Goal: Information Seeking & Learning: Learn about a topic

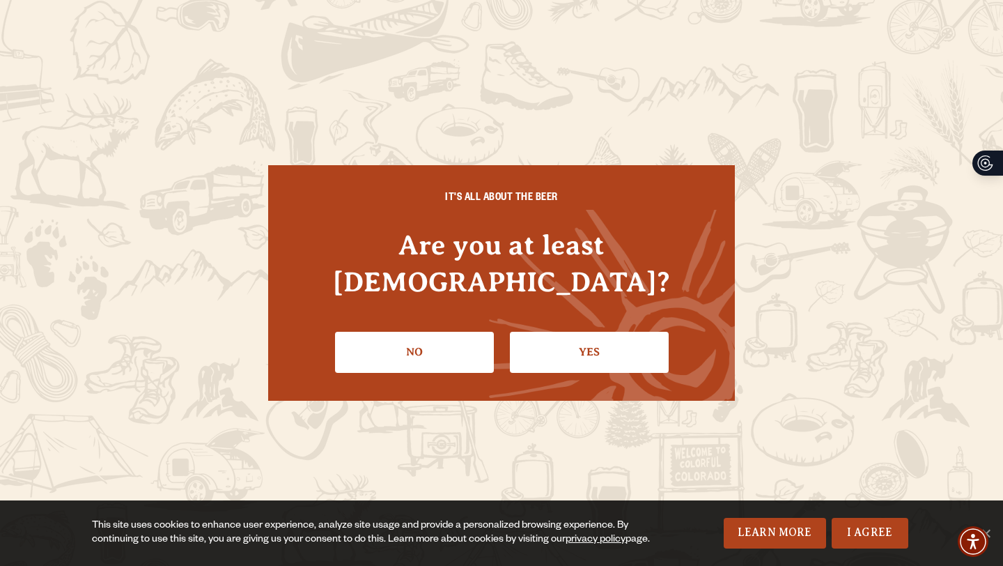
click at [104, 145] on div "IT'S ALL ABOUT THE BEER Are you at least 21 years old? No Yes" at bounding box center [501, 283] width 1003 height 566
click at [593, 332] on link "Yes" at bounding box center [589, 352] width 159 height 40
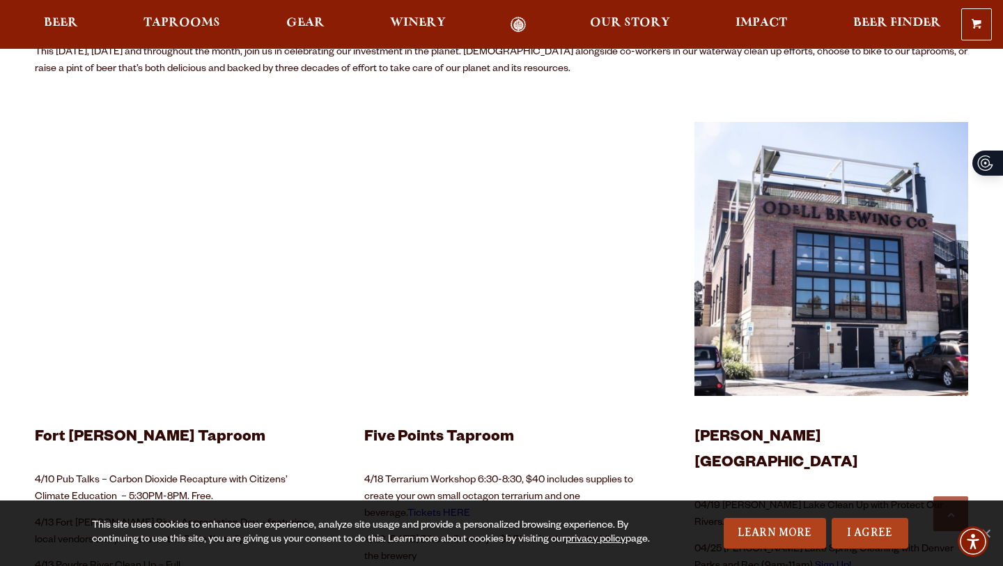
scroll to position [568, 0]
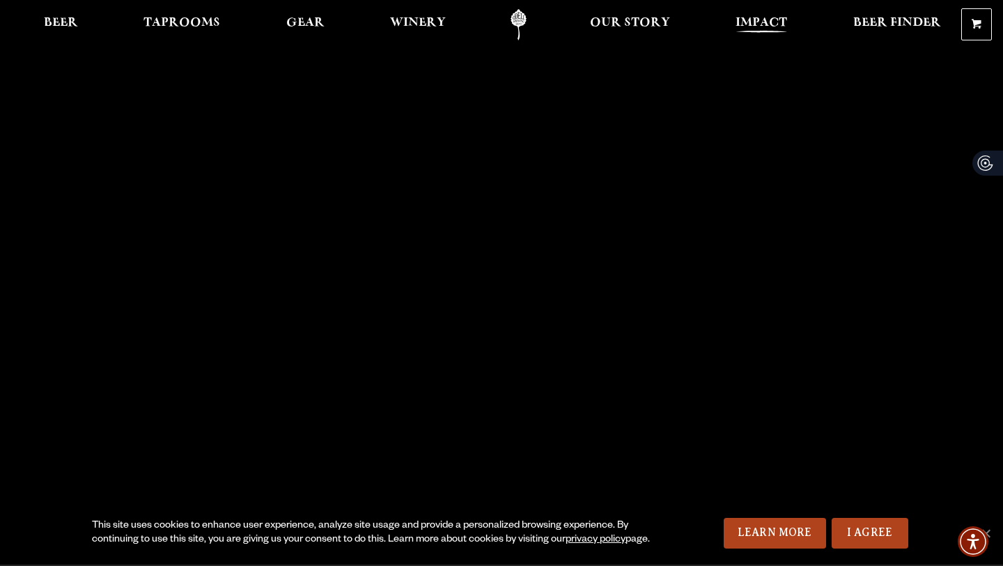
click at [753, 17] on span "Impact" at bounding box center [761, 22] width 52 height 11
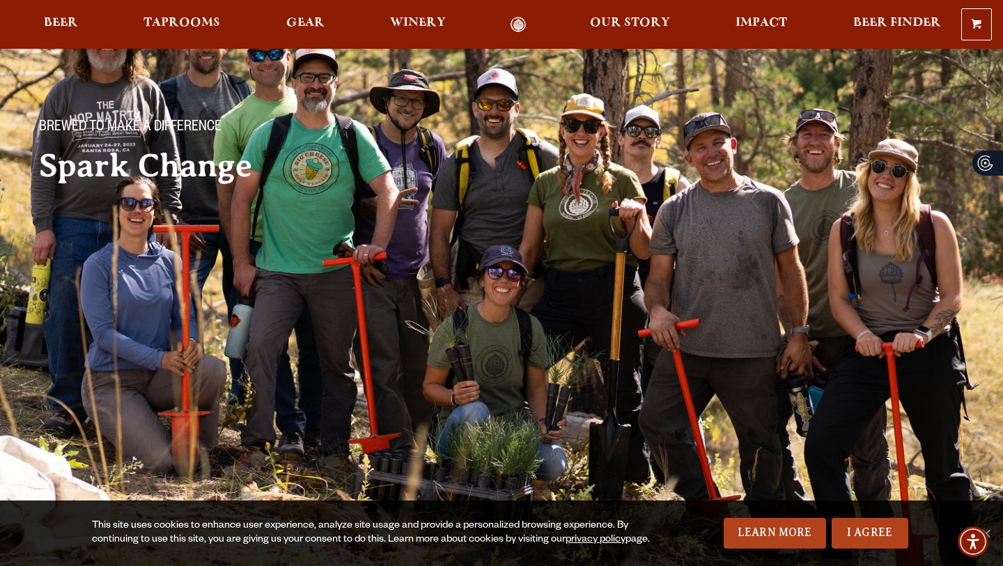
scroll to position [73, 0]
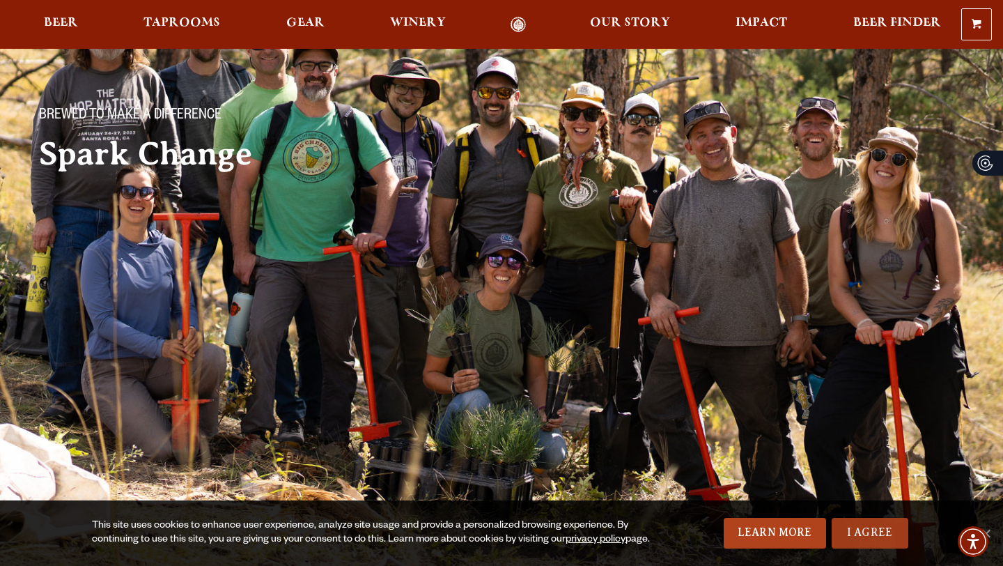
click at [882, 529] on link "I Agree" at bounding box center [870, 532] width 77 height 31
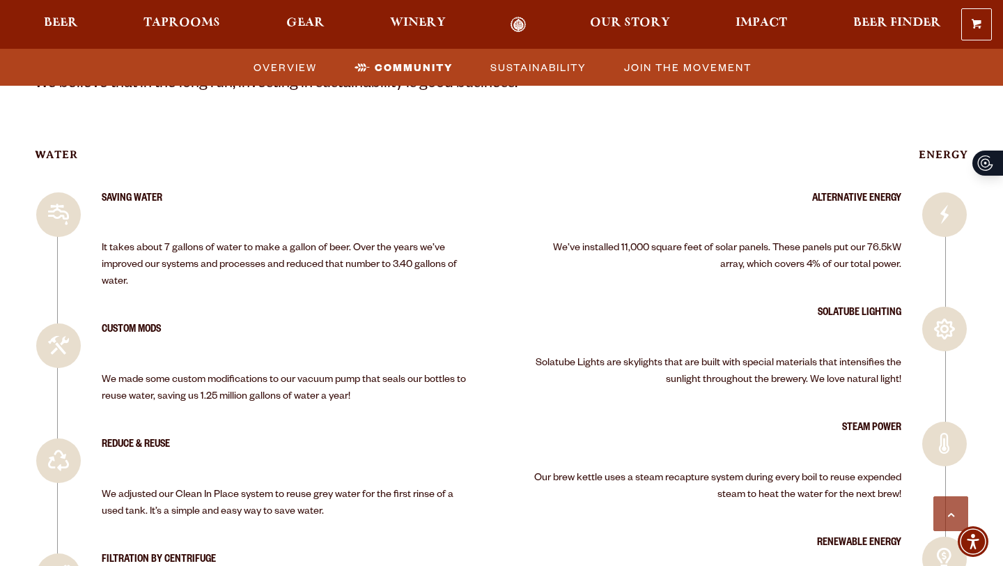
scroll to position [2161, 0]
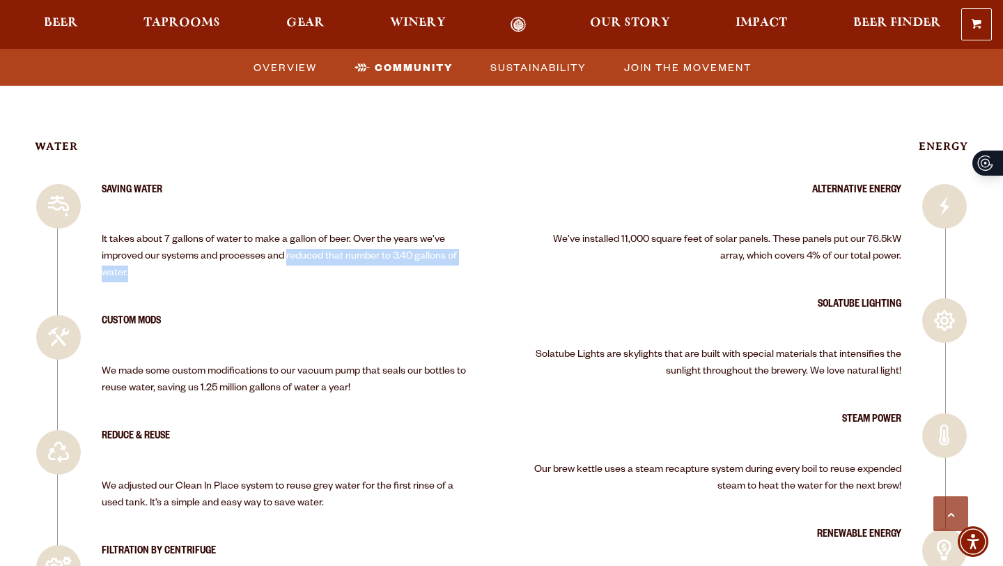
drag, startPoint x: 288, startPoint y: 256, endPoint x: 310, endPoint y: 272, distance: 27.9
click at [310, 272] on p "It takes about 7 gallons of water to make a gallon of beer. Over the years we’v…" at bounding box center [288, 257] width 372 height 50
copy span "reduced that number to 3.40 gallons of water."
click at [371, 297] on li "Saving Water It takes about 7 gallons of water to make a gallon of beer. Over t…" at bounding box center [254, 250] width 439 height 132
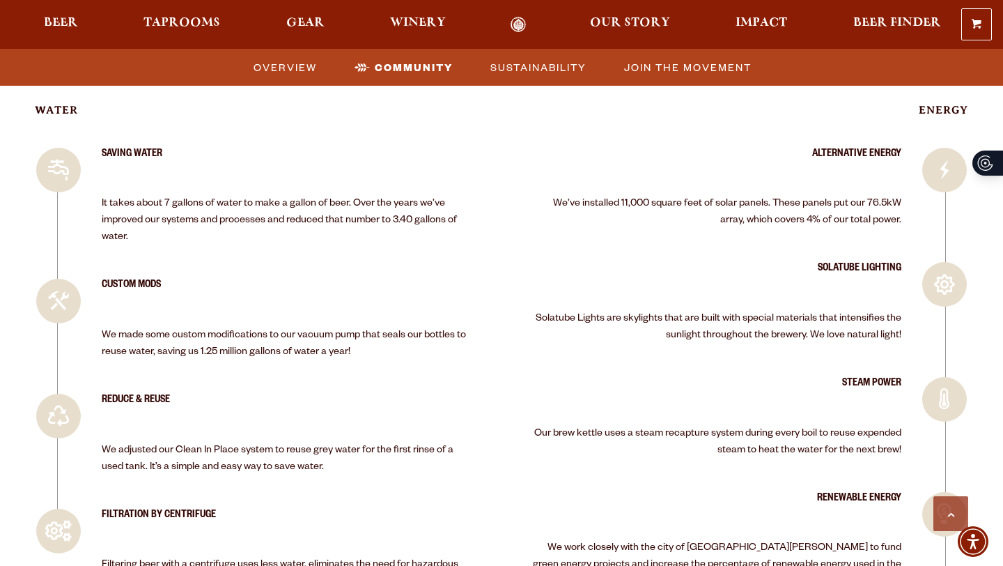
scroll to position [2199, 0]
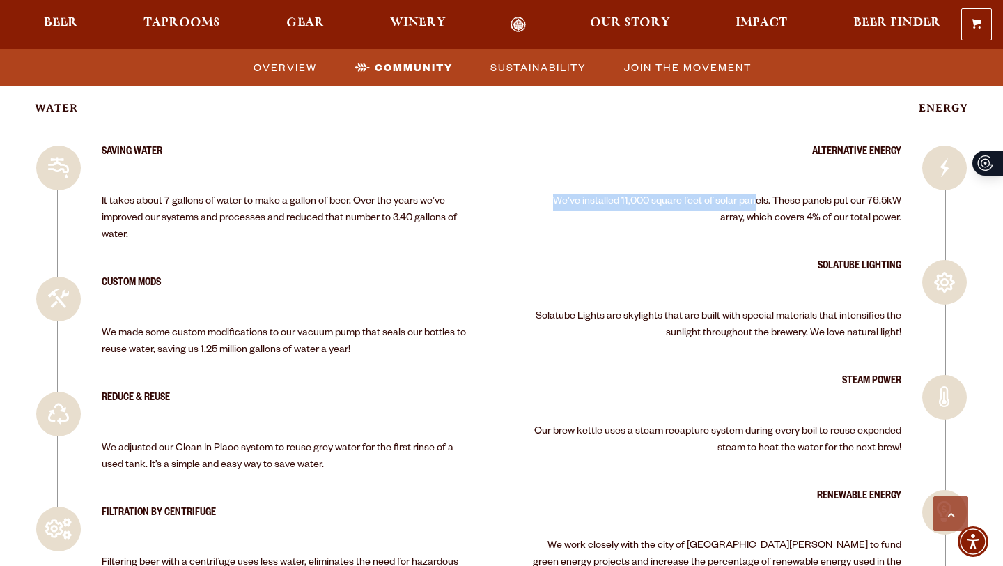
drag, startPoint x: 529, startPoint y: 201, endPoint x: 731, endPoint y: 207, distance: 202.1
click at [731, 206] on span "We’ve installed 11,000 square feet of solar panels. These panels put our 76.5kW…" at bounding box center [727, 210] width 348 height 28
click at [725, 244] on li "Alternative Energy We’ve installed 11,000 square feet of solar panels. These pa…" at bounding box center [748, 203] width 439 height 115
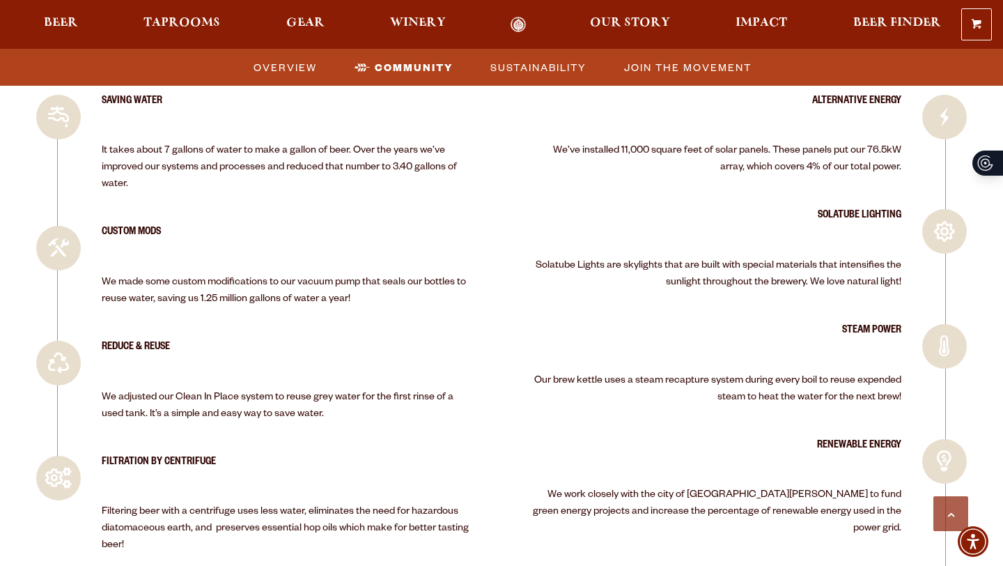
scroll to position [2258, 0]
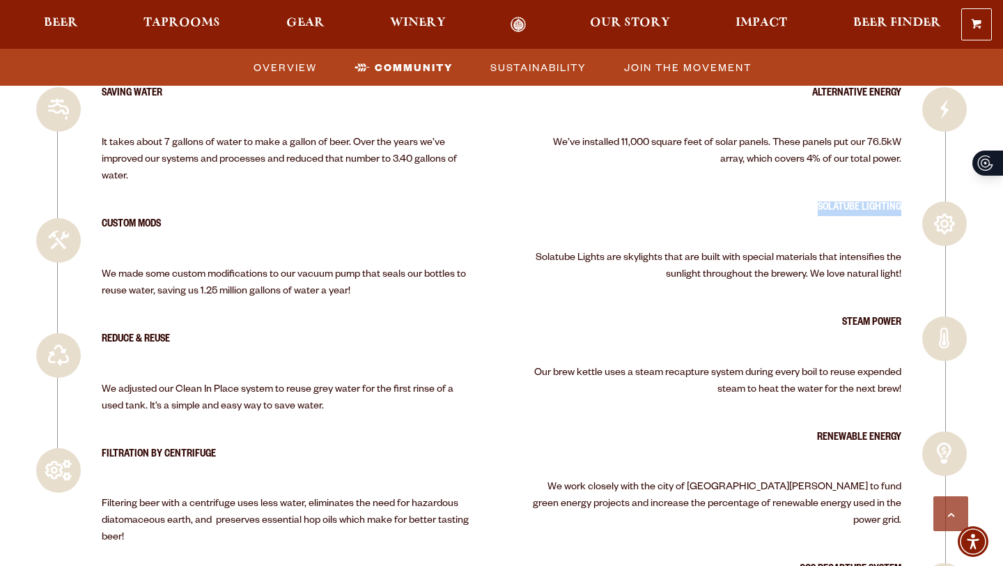
drag, startPoint x: 816, startPoint y: 208, endPoint x: 900, endPoint y: 210, distance: 84.3
click at [901, 210] on h3 "Solatube Lighting" at bounding box center [715, 214] width 372 height 26
copy h3 "Solatube Lighting"
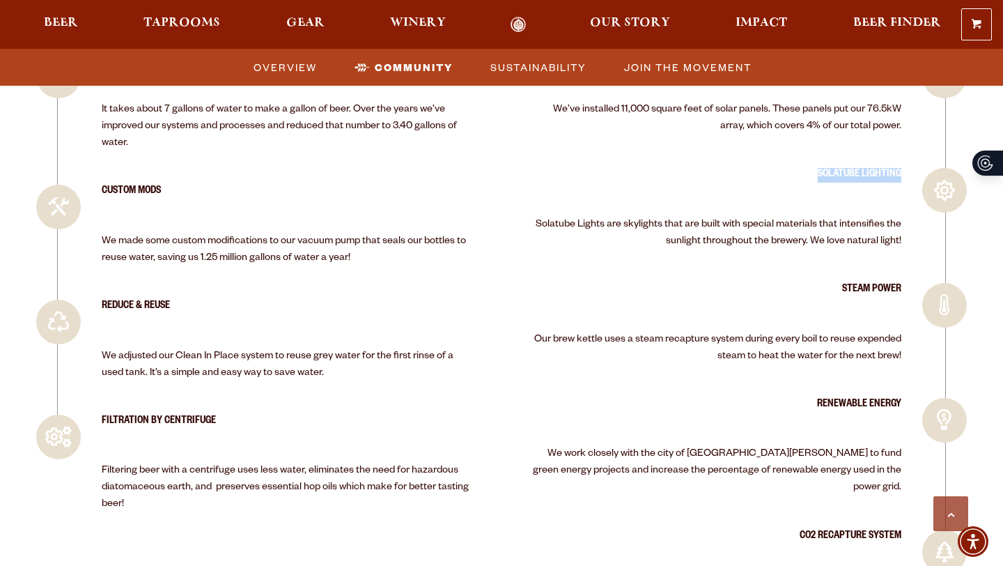
scroll to position [2310, 0]
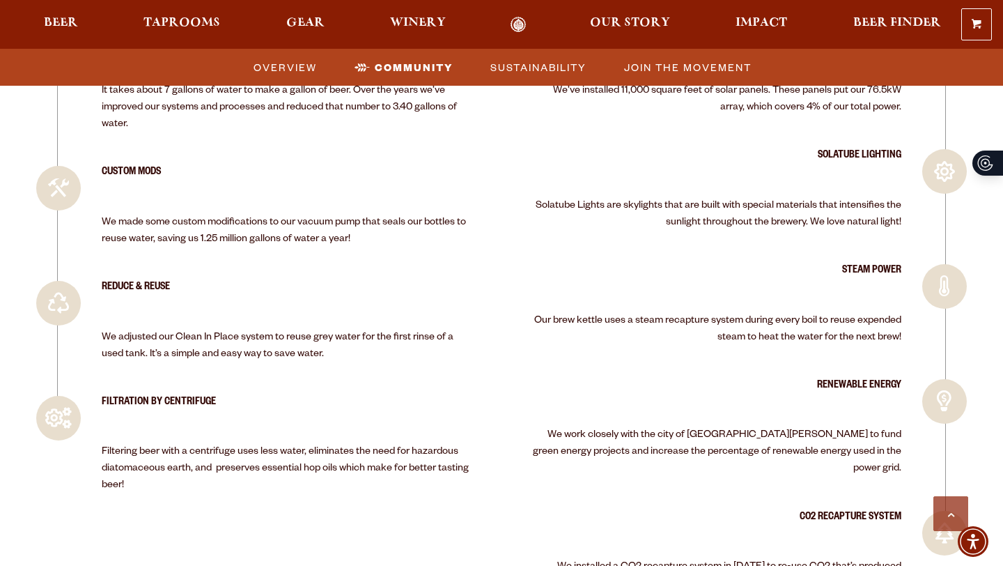
click at [747, 281] on h3 "Steam Power" at bounding box center [715, 277] width 372 height 26
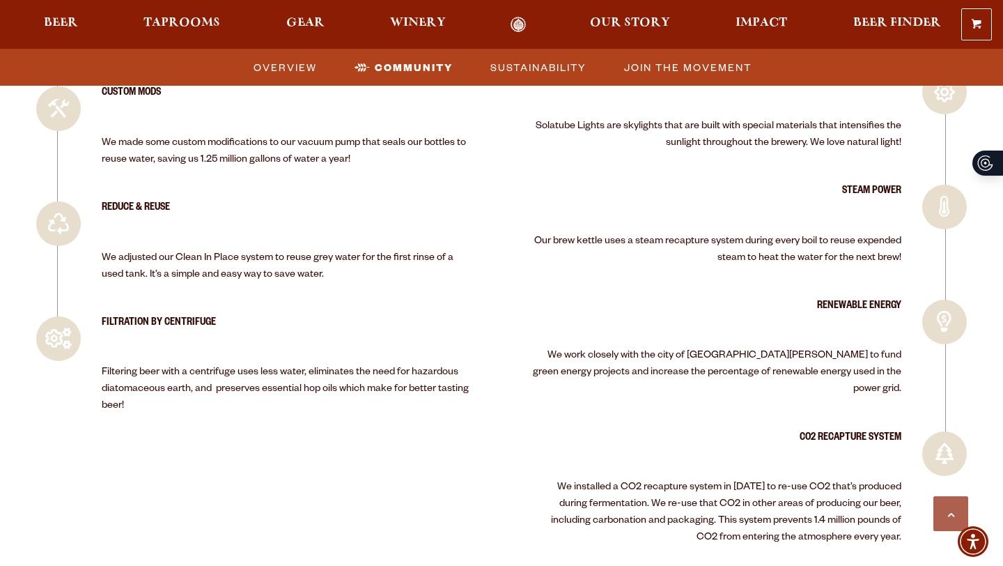
scroll to position [2401, 0]
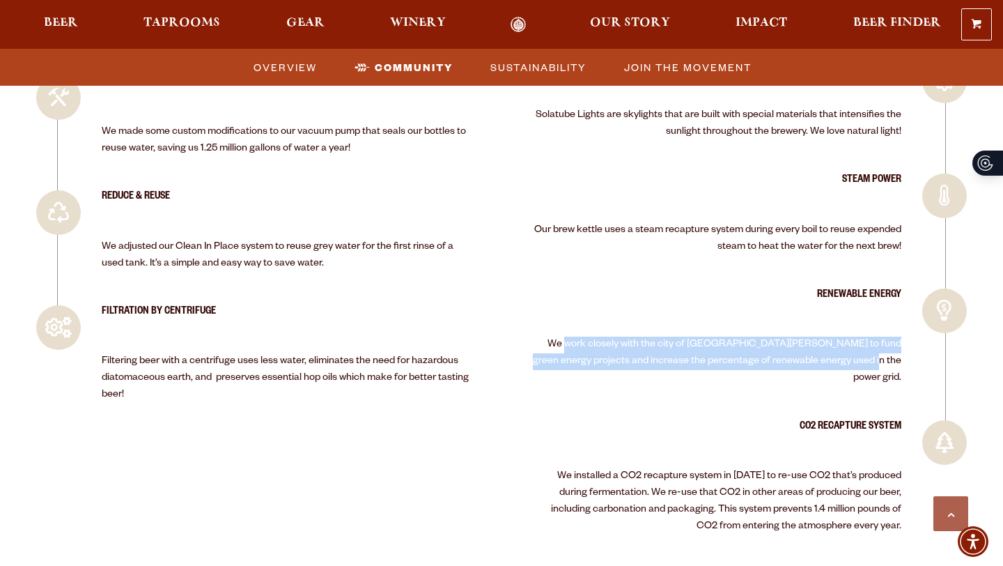
drag, startPoint x: 579, startPoint y: 343, endPoint x: 903, endPoint y: 364, distance: 324.5
click at [903, 364] on article "Renewable Energy We work closely with the city of Fort Collins to fund green en…" at bounding box center [748, 343] width 439 height 111
copy span "work closely with the city of Fort Collins to fund green energy projects and in…"
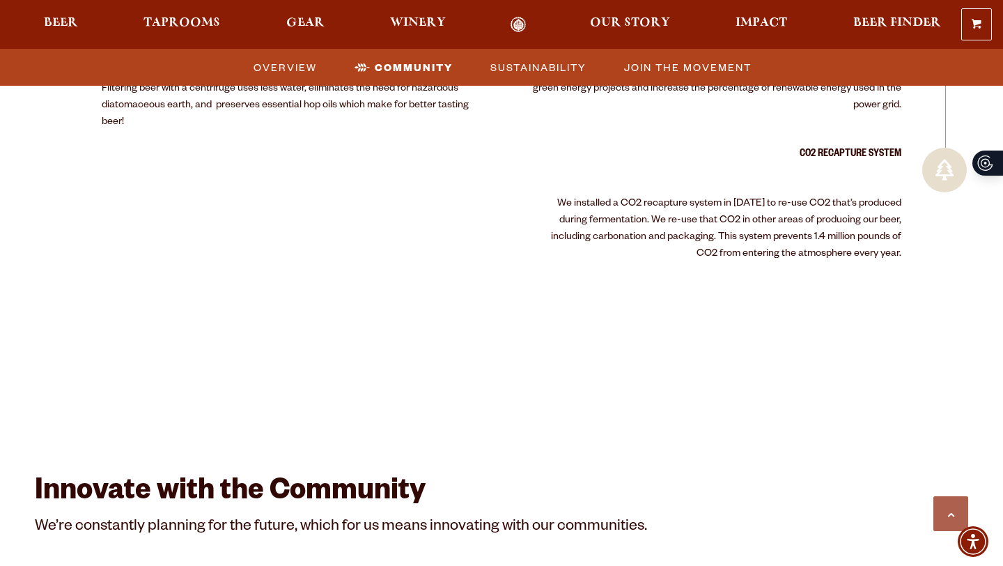
click at [714, 361] on div at bounding box center [501, 357] width 933 height 50
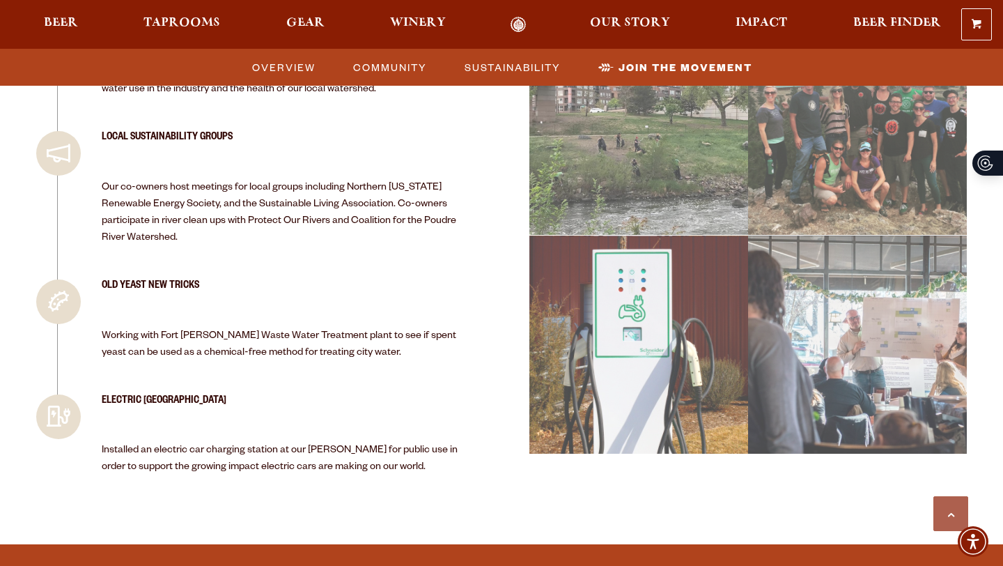
scroll to position [3257, 0]
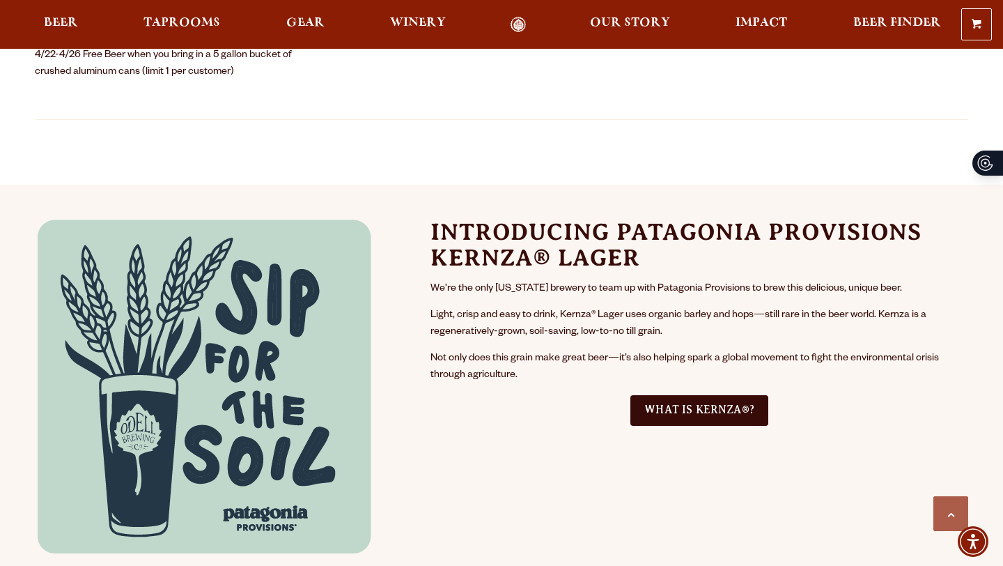
scroll to position [1072, 0]
